Goal: Check status: Check status

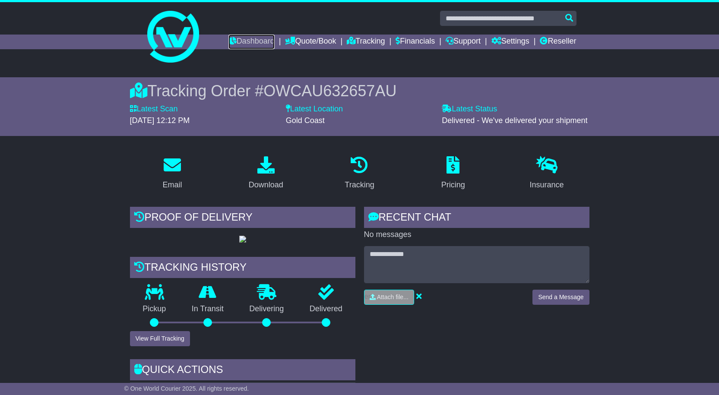
drag, startPoint x: 255, startPoint y: 38, endPoint x: 277, endPoint y: 70, distance: 39.1
click at [255, 38] on link "Dashboard" at bounding box center [251, 42] width 46 height 15
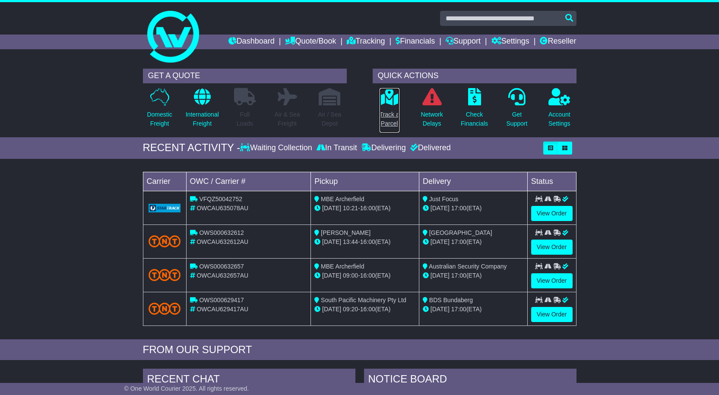
click at [392, 112] on p "Track a Parcel" at bounding box center [389, 119] width 20 height 18
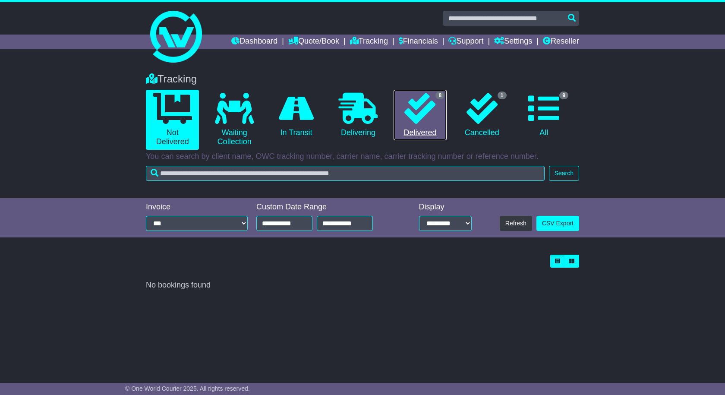
click at [418, 102] on icon at bounding box center [419, 108] width 31 height 31
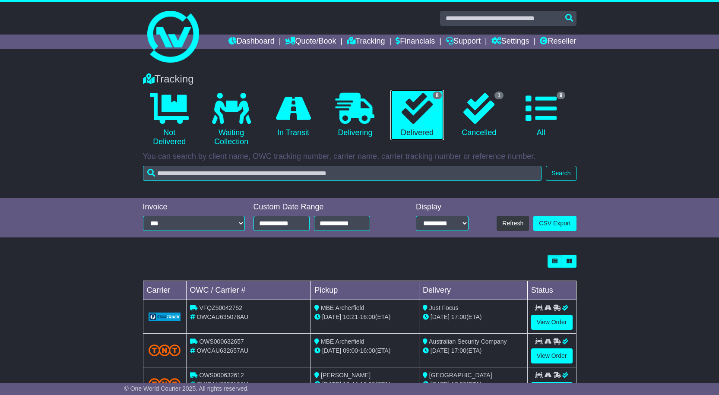
scroll to position [206, 0]
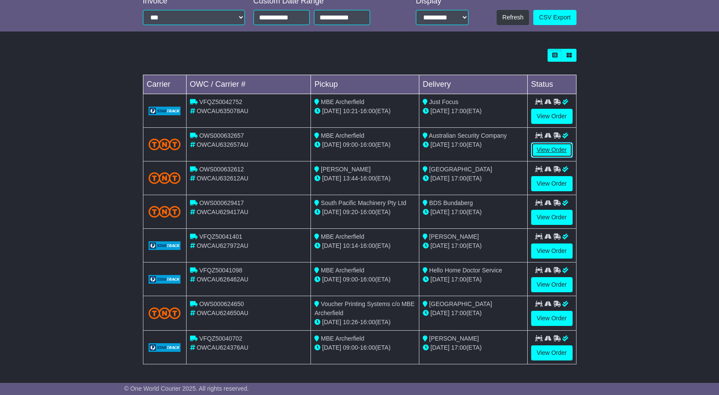
click at [552, 151] on link "View Order" at bounding box center [551, 149] width 41 height 15
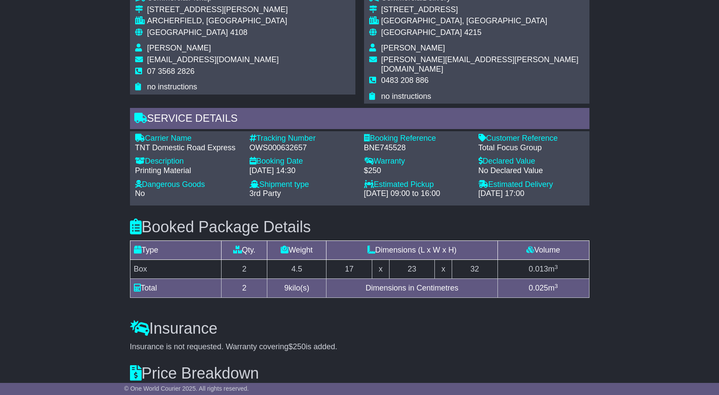
scroll to position [687, 0]
